Goal: Information Seeking & Learning: Check status

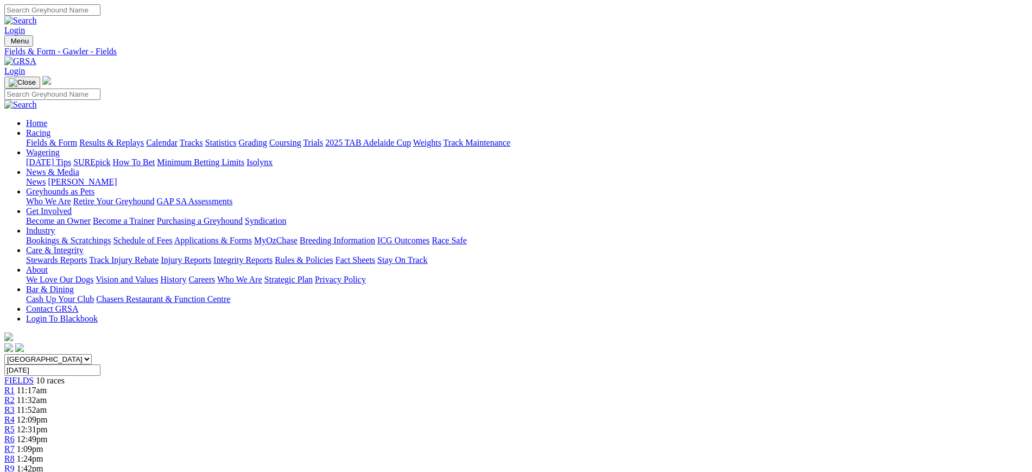
click at [36, 56] on img at bounding box center [20, 61] width 32 height 10
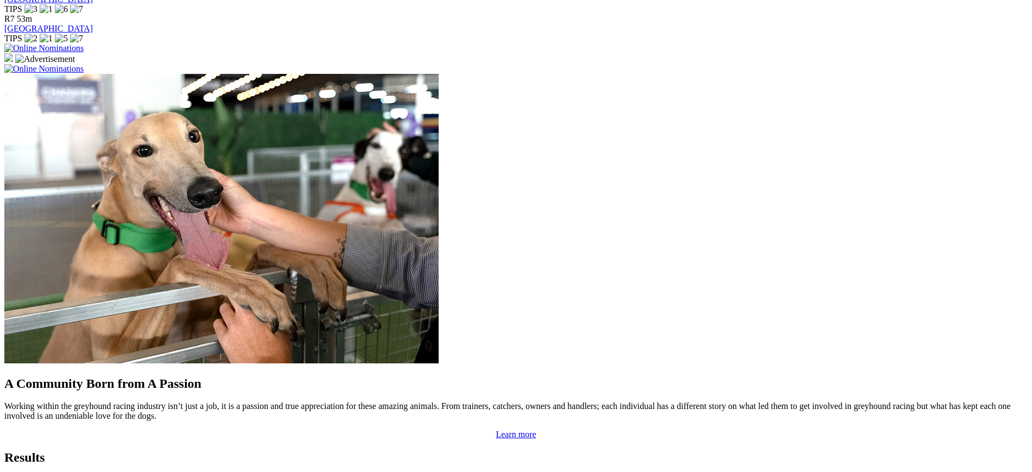
scroll to position [811, 0]
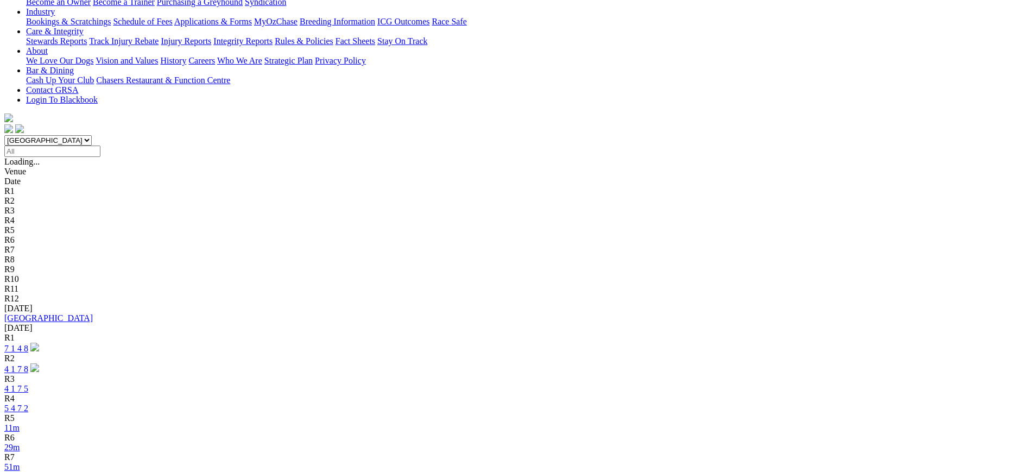
scroll to position [240, 0]
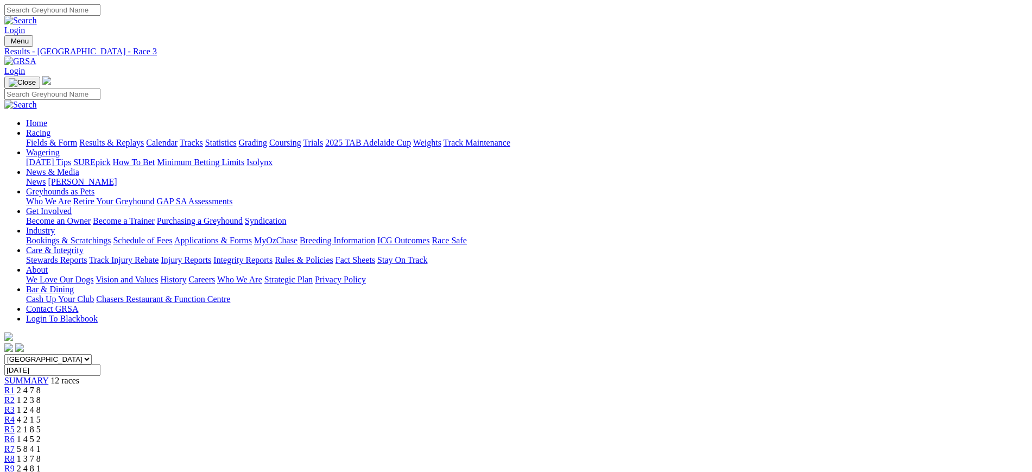
click at [15, 415] on link "R4" at bounding box center [9, 419] width 10 height 9
click at [41, 425] on span "2 1 8 5" at bounding box center [29, 429] width 24 height 9
click at [15, 434] on link "R6" at bounding box center [9, 438] width 10 height 9
click at [15, 444] on span "R7" at bounding box center [9, 448] width 10 height 9
click at [15, 454] on link "R8" at bounding box center [9, 458] width 10 height 9
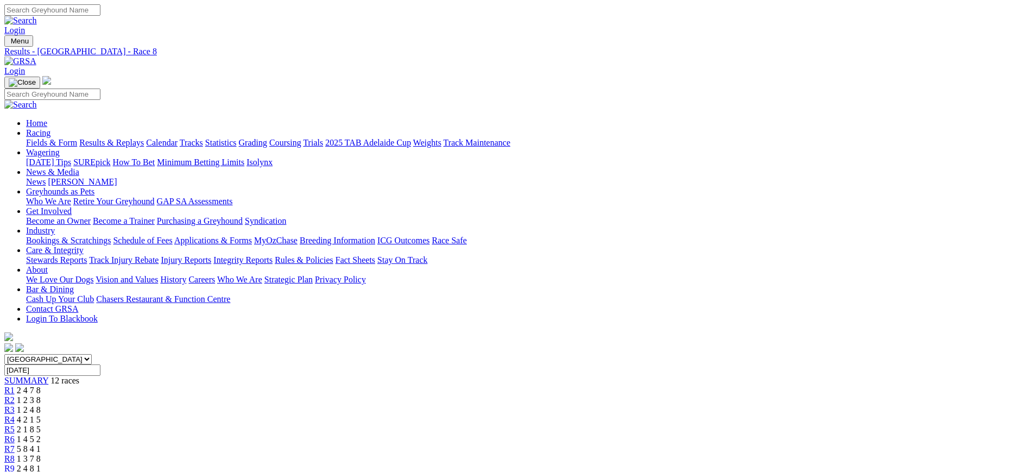
click at [15, 464] on link "R9" at bounding box center [9, 468] width 10 height 9
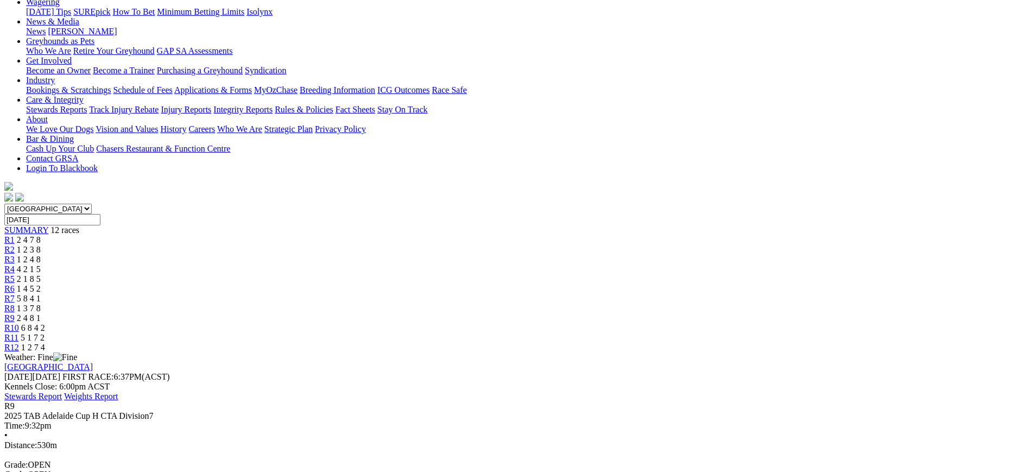
scroll to position [158, 0]
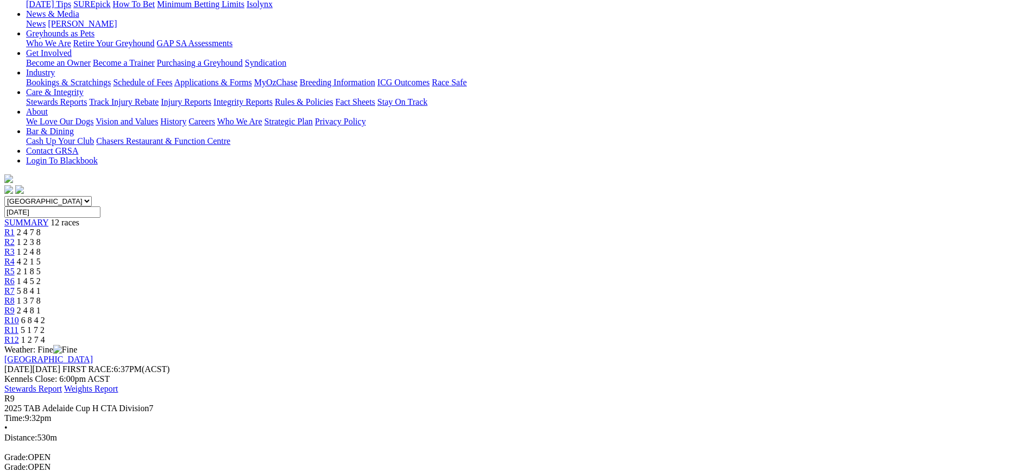
drag, startPoint x: 1028, startPoint y: 157, endPoint x: 1033, endPoint y: 106, distance: 51.3
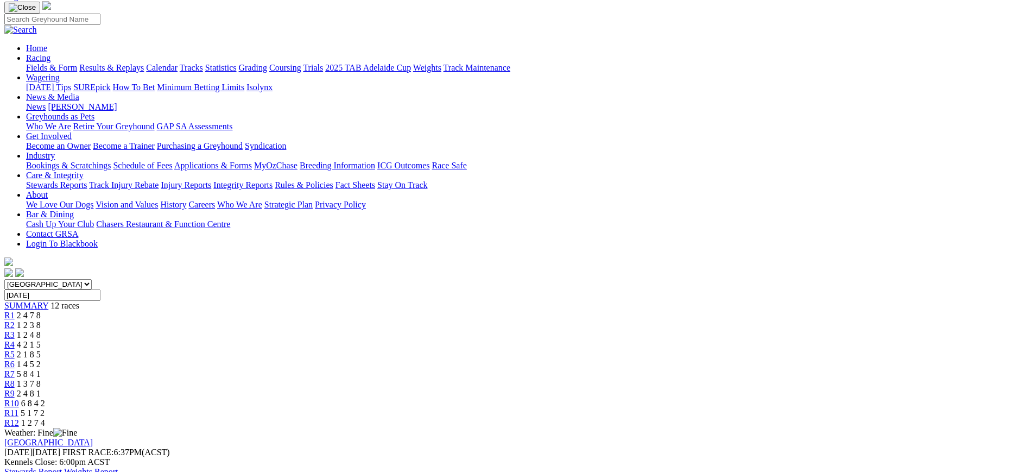
scroll to position [100, 0]
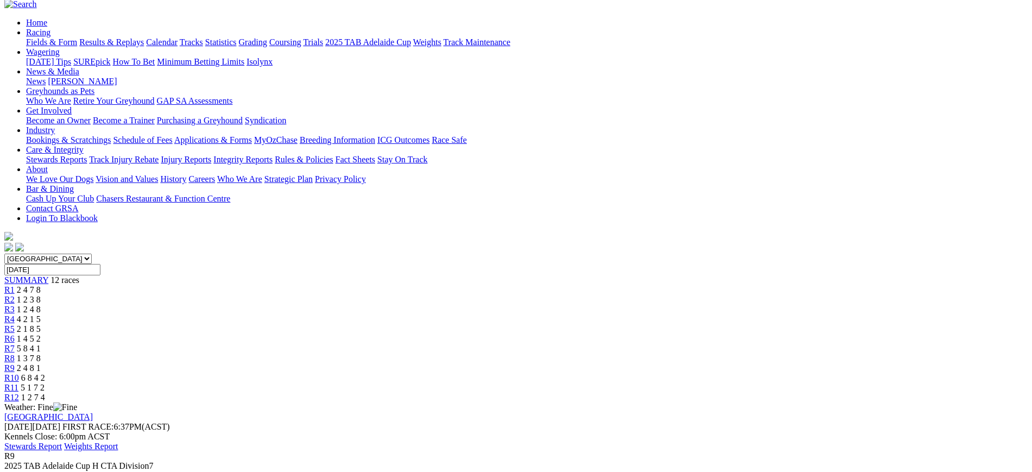
click at [15, 334] on span "R6" at bounding box center [9, 338] width 10 height 9
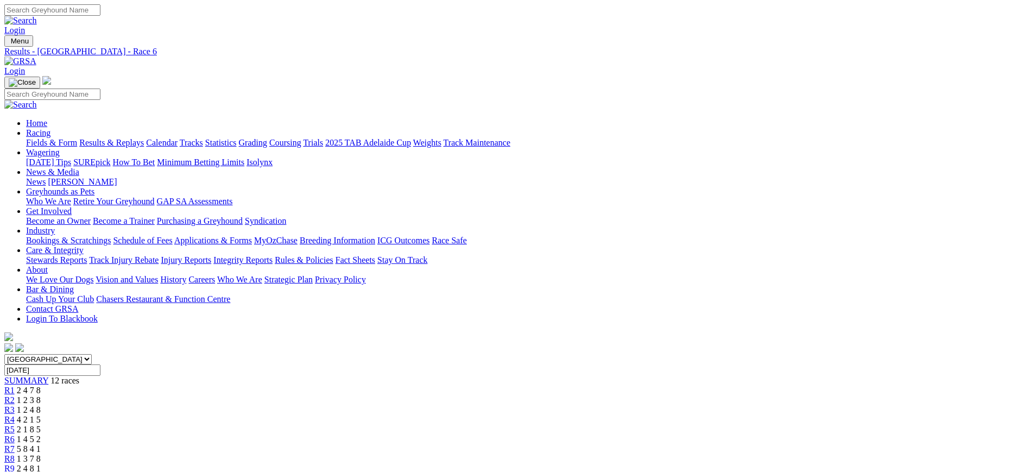
click at [577, 444] on div "R7 5 8 4 1" at bounding box center [515, 449] width 1023 height 10
click at [622, 454] on div "R8 1 3 7 8" at bounding box center [515, 459] width 1023 height 10
click at [15, 425] on link "R5" at bounding box center [9, 429] width 10 height 9
click at [19, 471] on link "R10" at bounding box center [11, 477] width 15 height 9
click at [41, 464] on span "2 4 8 1" at bounding box center [29, 468] width 24 height 9
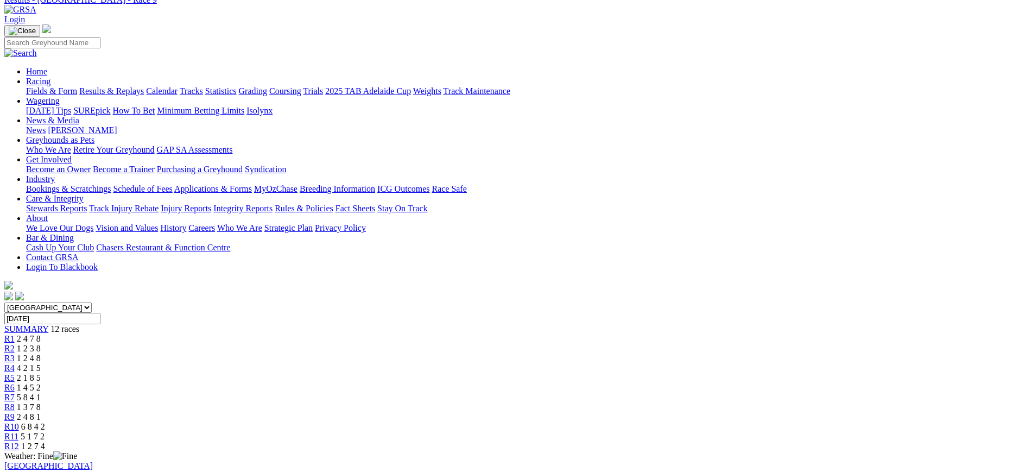
scroll to position [65, 0]
